Goal: Task Accomplishment & Management: Manage account settings

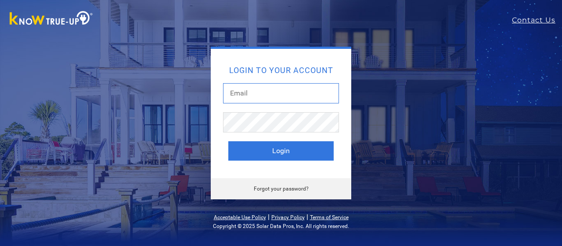
type input "[EMAIL_ADDRESS][DOMAIN_NAME]"
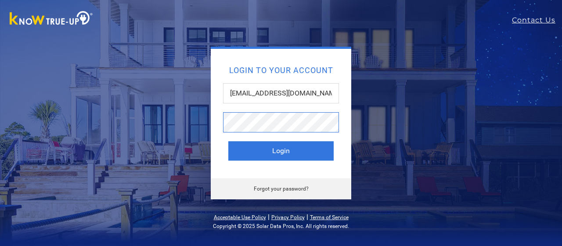
click at [281, 151] on button "Login" at bounding box center [280, 150] width 105 height 19
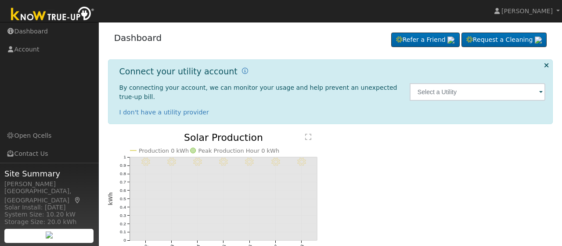
click at [541, 92] on span at bounding box center [541, 92] width 4 height 10
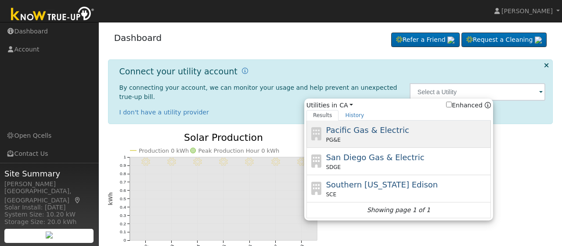
click at [356, 128] on span "Pacific Gas & Electric" at bounding box center [367, 129] width 83 height 9
type input "PG&E"
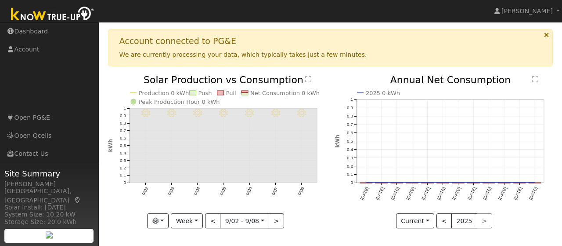
scroll to position [58, 0]
click at [214, 220] on button "<" at bounding box center [212, 221] width 15 height 15
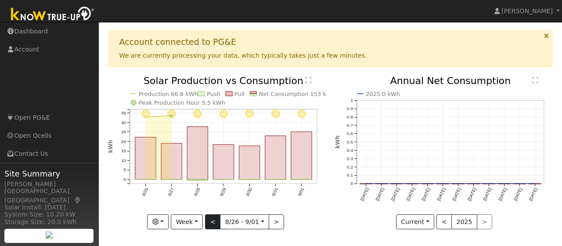
click at [213, 220] on button "<" at bounding box center [212, 221] width 15 height 15
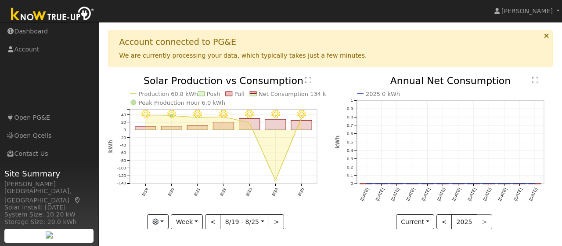
scroll to position [45, 0]
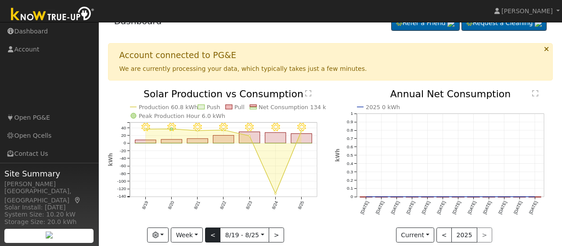
click at [212, 235] on button "<" at bounding box center [212, 234] width 15 height 15
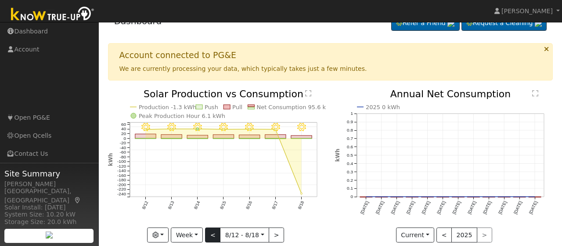
click at [216, 232] on button "<" at bounding box center [212, 234] width 15 height 15
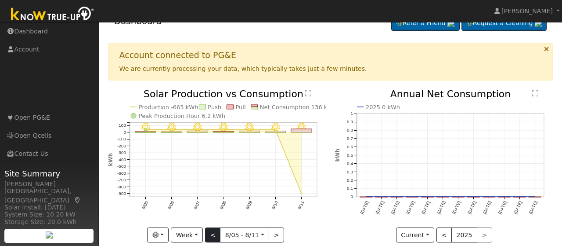
click at [216, 232] on button "<" at bounding box center [212, 234] width 15 height 15
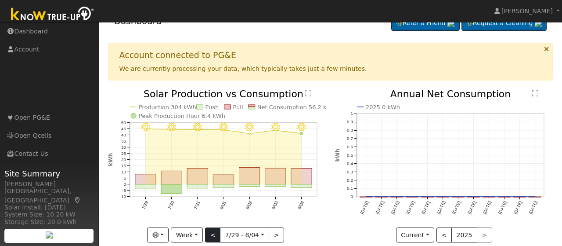
click at [216, 232] on button "<" at bounding box center [212, 234] width 15 height 15
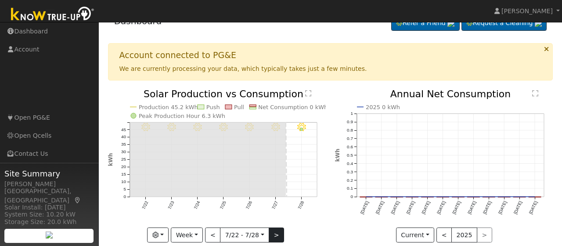
click at [273, 233] on button ">" at bounding box center [276, 234] width 15 height 15
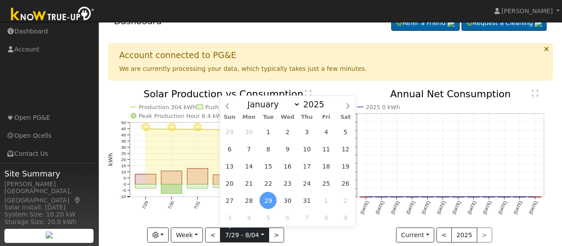
click at [263, 233] on input "[DATE]" at bounding box center [244, 234] width 48 height 14
click at [302, 231] on icon "8/04 - MostlyClear 8/03 - Clear 8/02 - Clear 8/01 - Clear 7/31 - Clear 7/30 - C…" at bounding box center [217, 164] width 218 height 150
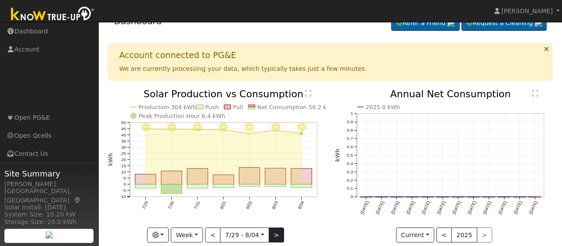
click at [275, 234] on button ">" at bounding box center [276, 234] width 15 height 15
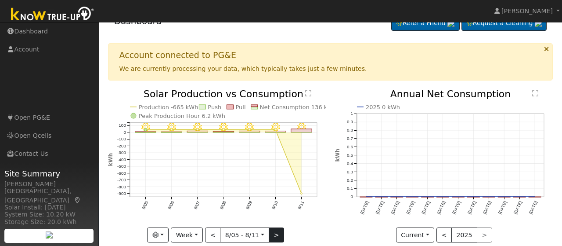
click at [275, 234] on button ">" at bounding box center [276, 234] width 15 height 15
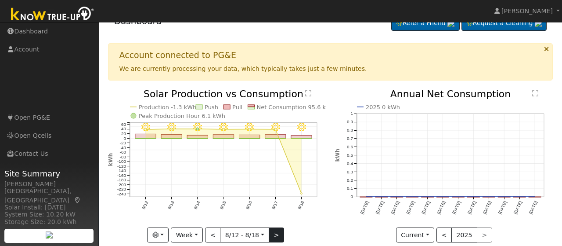
click at [275, 234] on button ">" at bounding box center [276, 234] width 15 height 15
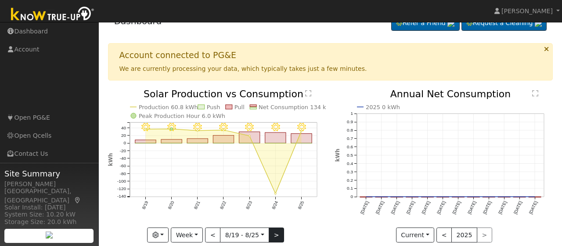
click at [275, 234] on button ">" at bounding box center [276, 234] width 15 height 15
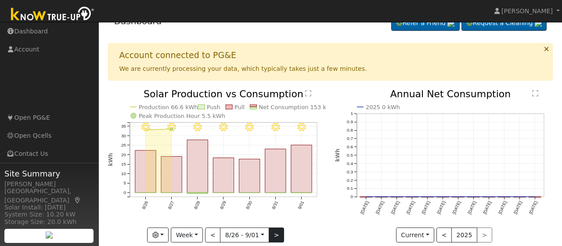
click at [275, 234] on button ">" at bounding box center [276, 234] width 15 height 15
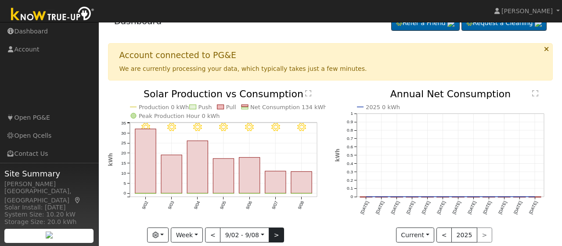
click at [275, 234] on button ">" at bounding box center [276, 234] width 15 height 15
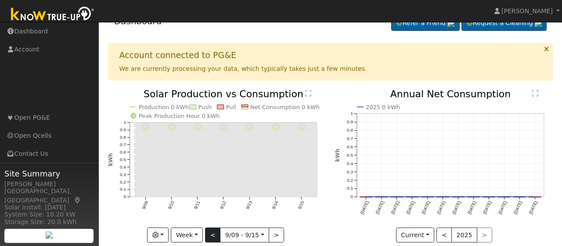
click at [214, 233] on button "<" at bounding box center [212, 234] width 15 height 15
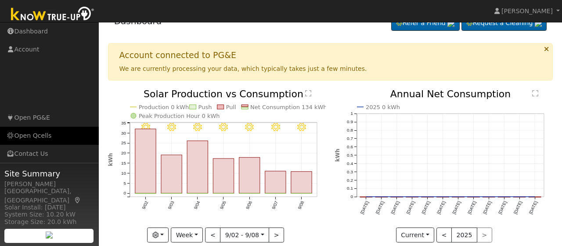
click at [41, 135] on link "Open Qcells" at bounding box center [49, 135] width 99 height 18
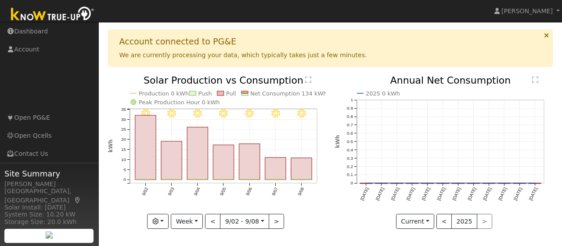
scroll to position [58, 0]
click at [213, 221] on button "<" at bounding box center [212, 221] width 15 height 15
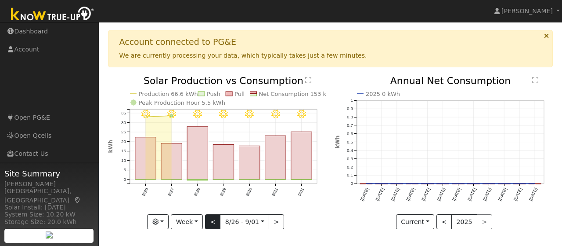
click at [214, 221] on button "<" at bounding box center [212, 221] width 15 height 15
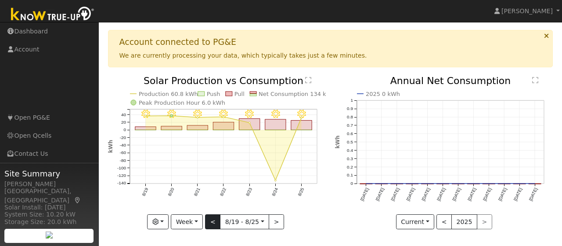
click at [213, 222] on button "<" at bounding box center [212, 221] width 15 height 15
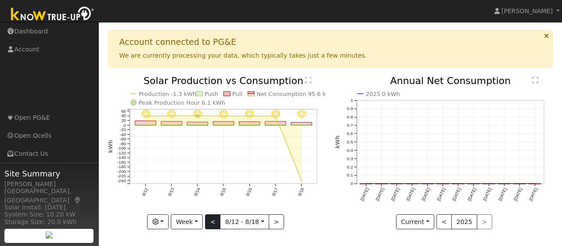
click at [214, 220] on button "<" at bounding box center [212, 221] width 15 height 15
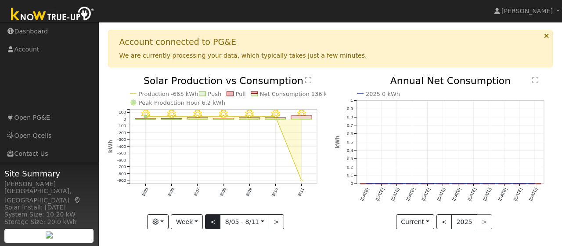
click at [214, 221] on button "<" at bounding box center [212, 221] width 15 height 15
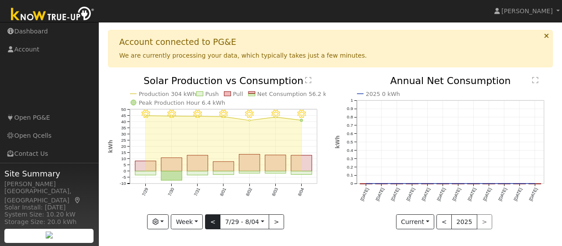
click at [213, 221] on button "<" at bounding box center [212, 221] width 15 height 15
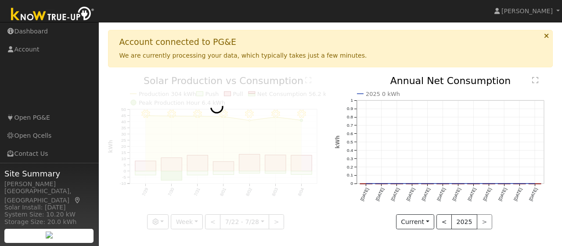
scroll to position [45, 0]
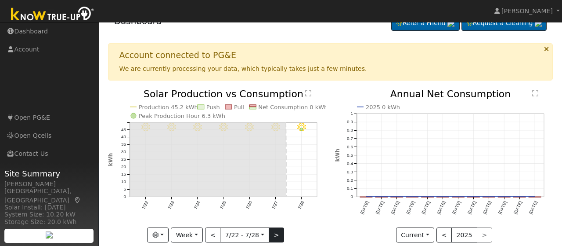
click at [276, 233] on button ">" at bounding box center [276, 234] width 15 height 15
type input "[DATE]"
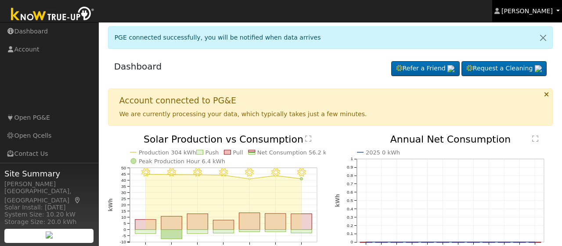
scroll to position [0, 0]
click at [500, 11] on icon at bounding box center [497, 11] width 5 height 6
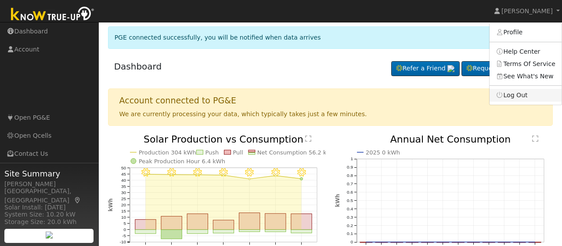
click at [512, 96] on link "Log Out" at bounding box center [526, 95] width 72 height 12
